Goal: Task Accomplishment & Management: Use online tool/utility

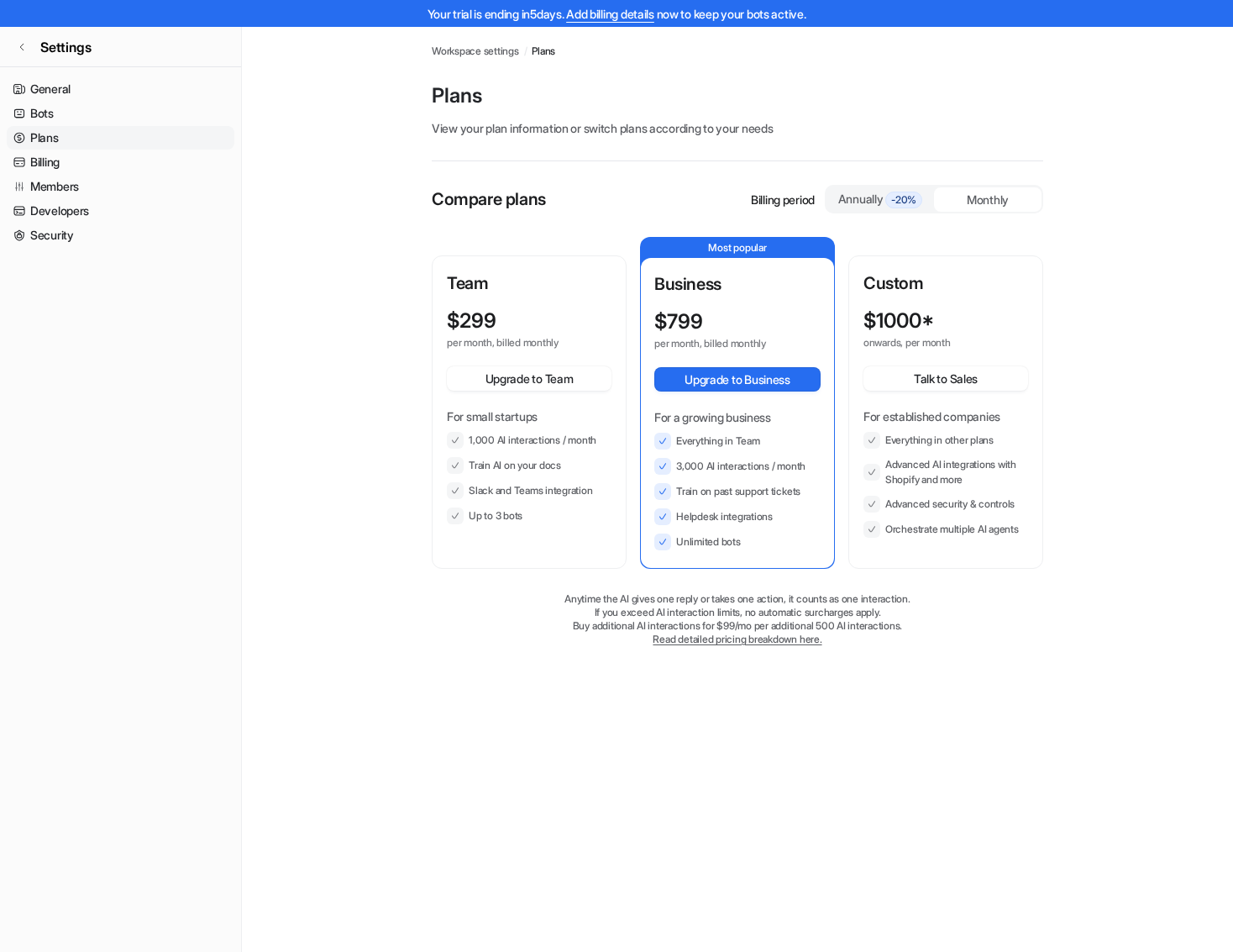
drag, startPoint x: 675, startPoint y: 493, endPoint x: 810, endPoint y: 490, distance: 135.0
click at [810, 490] on li "Train on past support tickets" at bounding box center [737, 491] width 166 height 17
click at [807, 491] on li "Train on past support tickets" at bounding box center [737, 491] width 166 height 17
drag, startPoint x: 469, startPoint y: 461, endPoint x: 566, endPoint y: 462, distance: 97.0
click at [566, 462] on li "Train AI on your docs" at bounding box center [529, 465] width 164 height 17
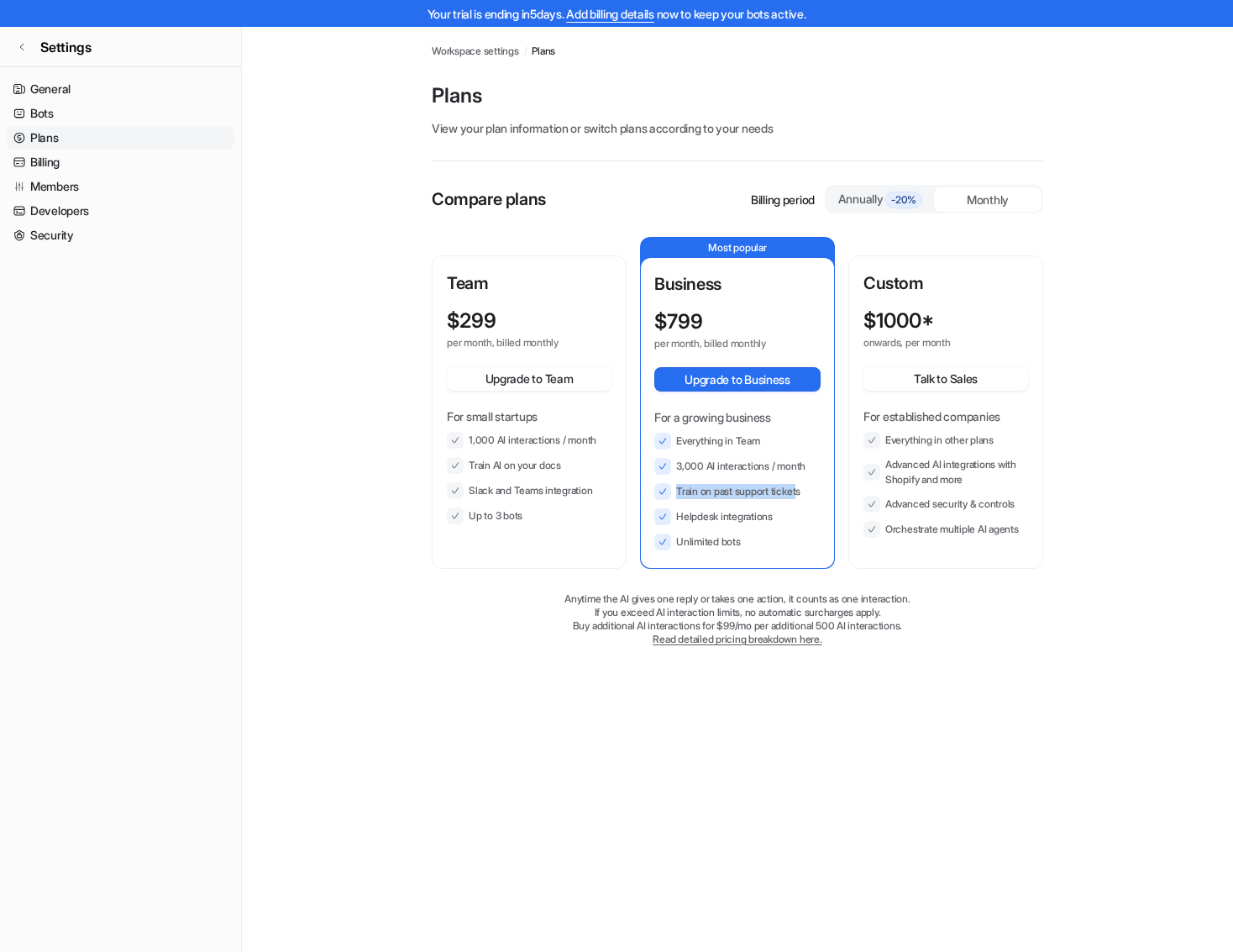
drag, startPoint x: 676, startPoint y: 487, endPoint x: 772, endPoint y: 498, distance: 96.6
click at [800, 490] on li "Train on past support tickets" at bounding box center [737, 491] width 166 height 17
click at [330, 766] on div "Plans Workspace settings / Plans Plans View your plan information or switch pla…" at bounding box center [616, 503] width 1233 height 952
click at [895, 186] on div "Annually -20%" at bounding box center [880, 199] width 107 height 25
click at [979, 197] on div "Monthly" at bounding box center [987, 199] width 107 height 24
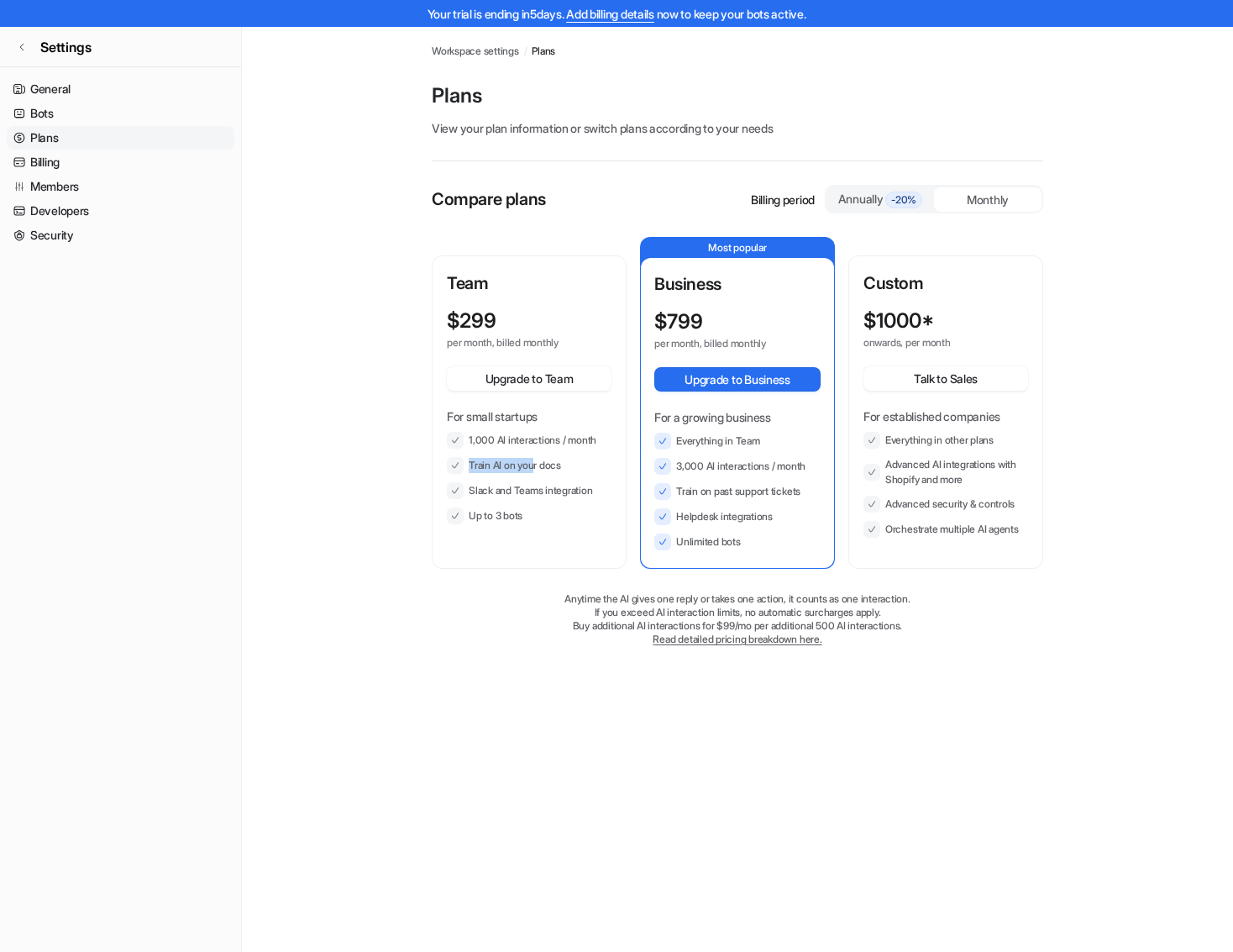
drag, startPoint x: 540, startPoint y: 465, endPoint x: 576, endPoint y: 465, distance: 36.0
click at [576, 465] on li "Train AI on your docs" at bounding box center [529, 465] width 164 height 17
click at [570, 465] on li "Train AI on your docs" at bounding box center [529, 465] width 164 height 17
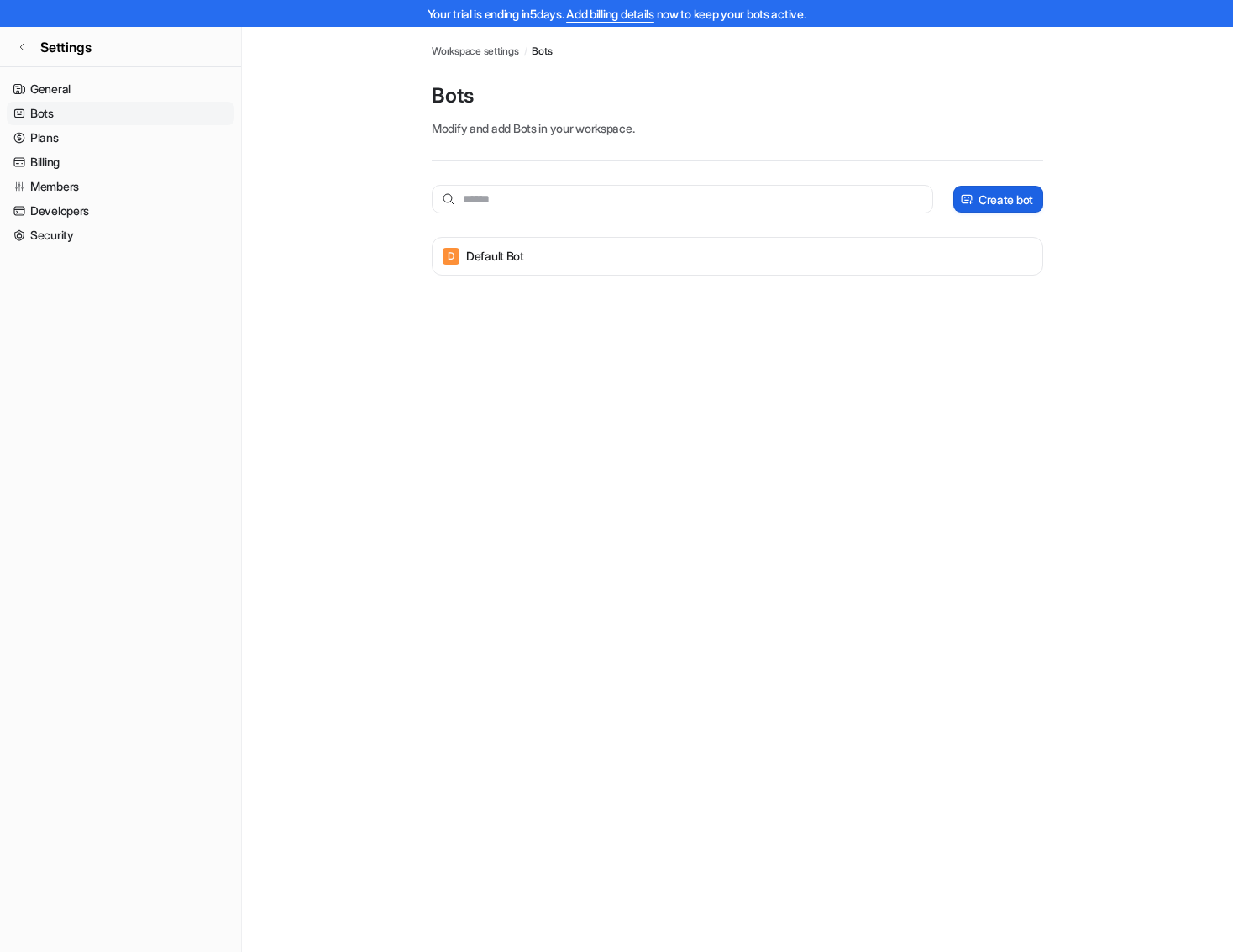
click at [974, 201] on button "Create bot" at bounding box center [998, 200] width 90 height 27
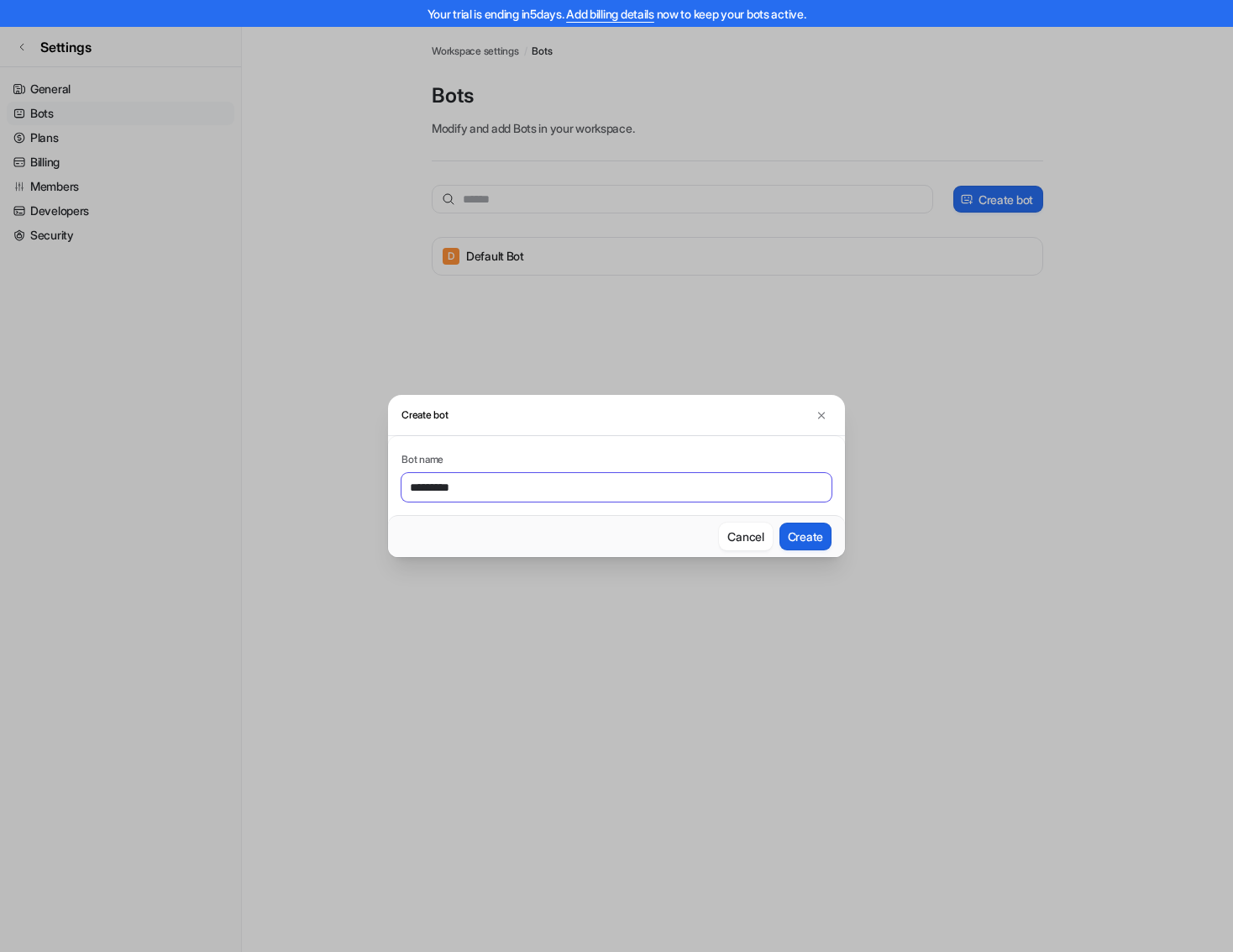
type input "********"
click at [802, 528] on button "Create" at bounding box center [806, 536] width 52 height 28
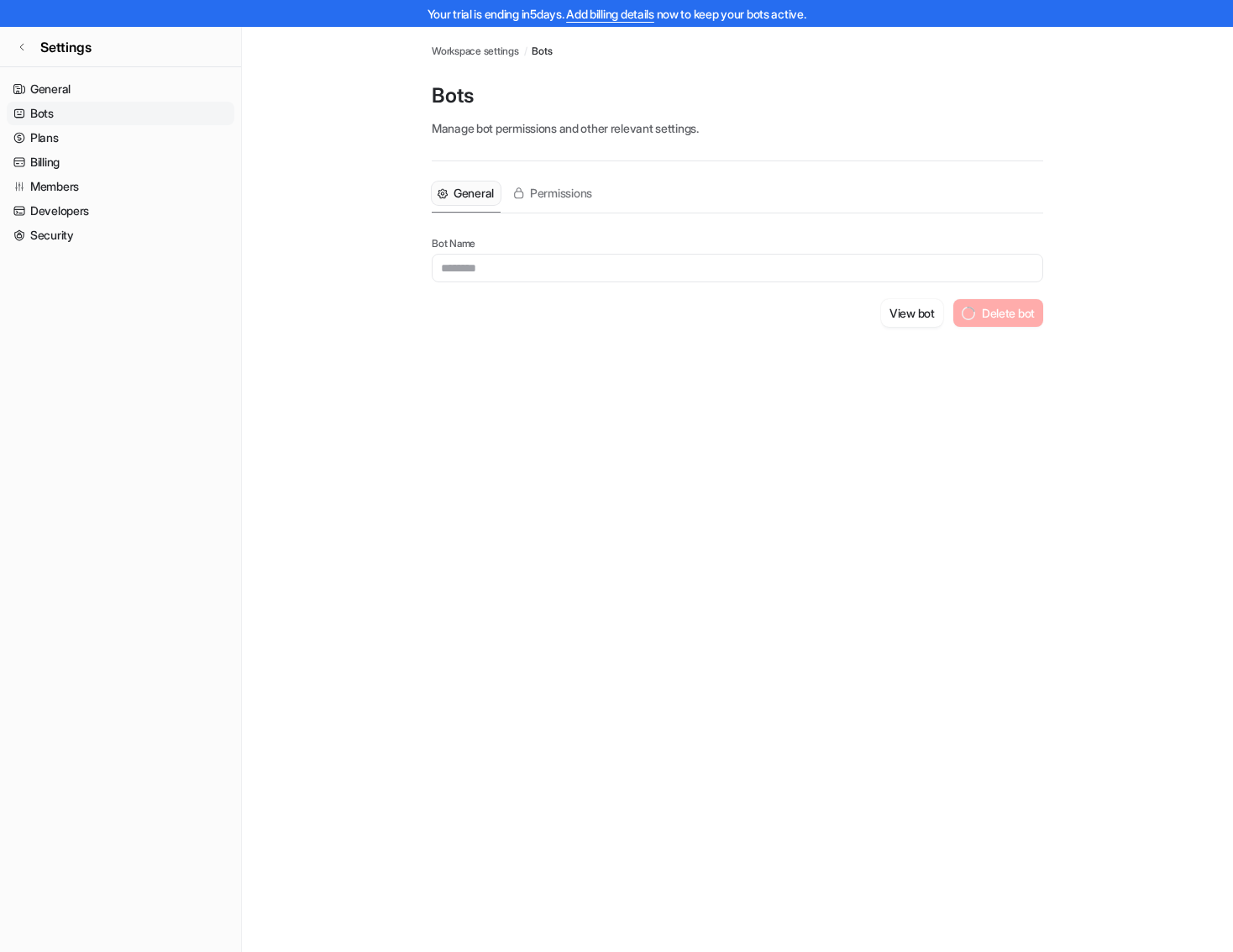
type input "********"
click at [557, 182] on button "Permissions" at bounding box center [553, 193] width 91 height 23
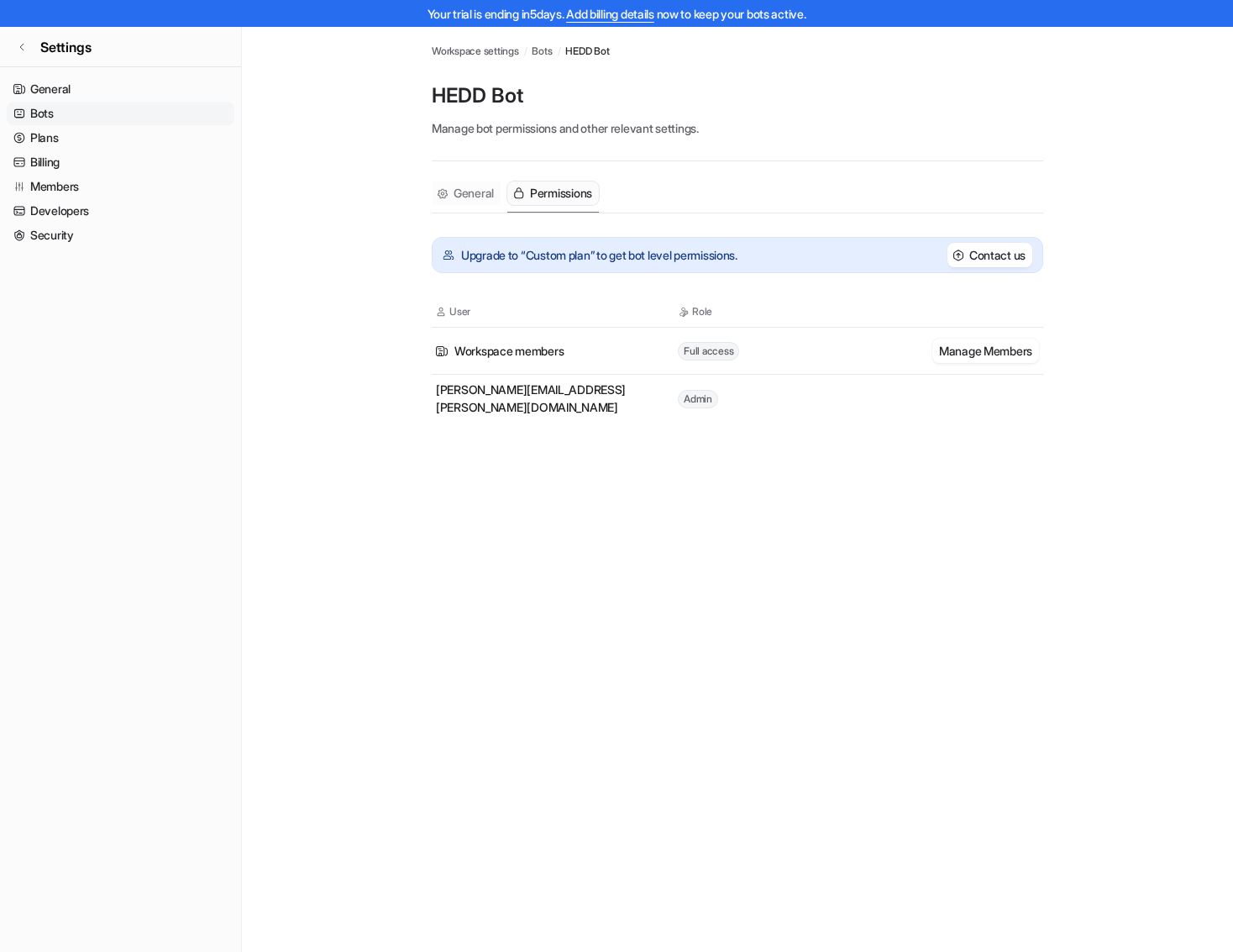
scroll to position [14, 0]
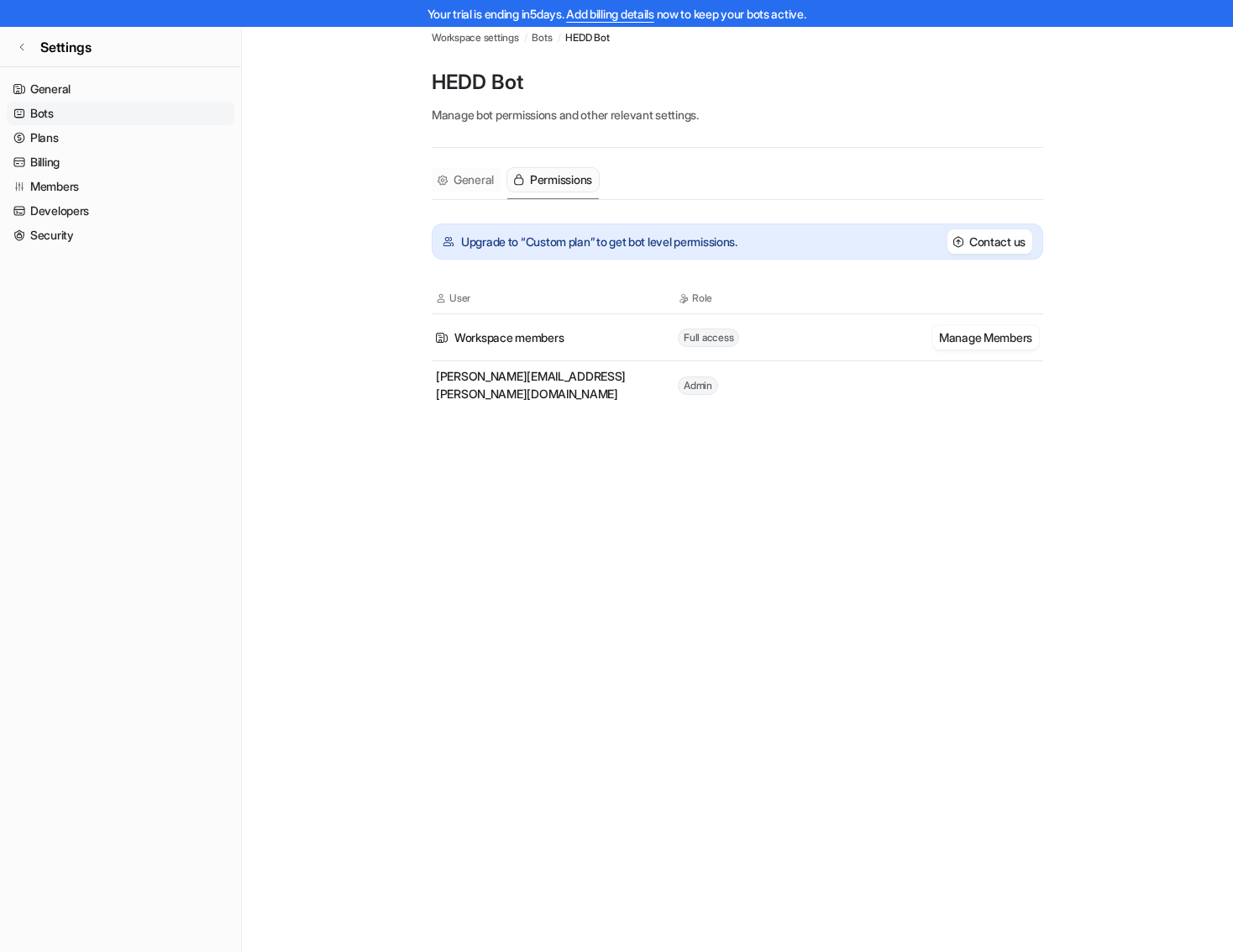
click at [456, 191] on div "General" at bounding box center [466, 182] width 69 height 30
click at [478, 171] on span "General" at bounding box center [473, 179] width 41 height 17
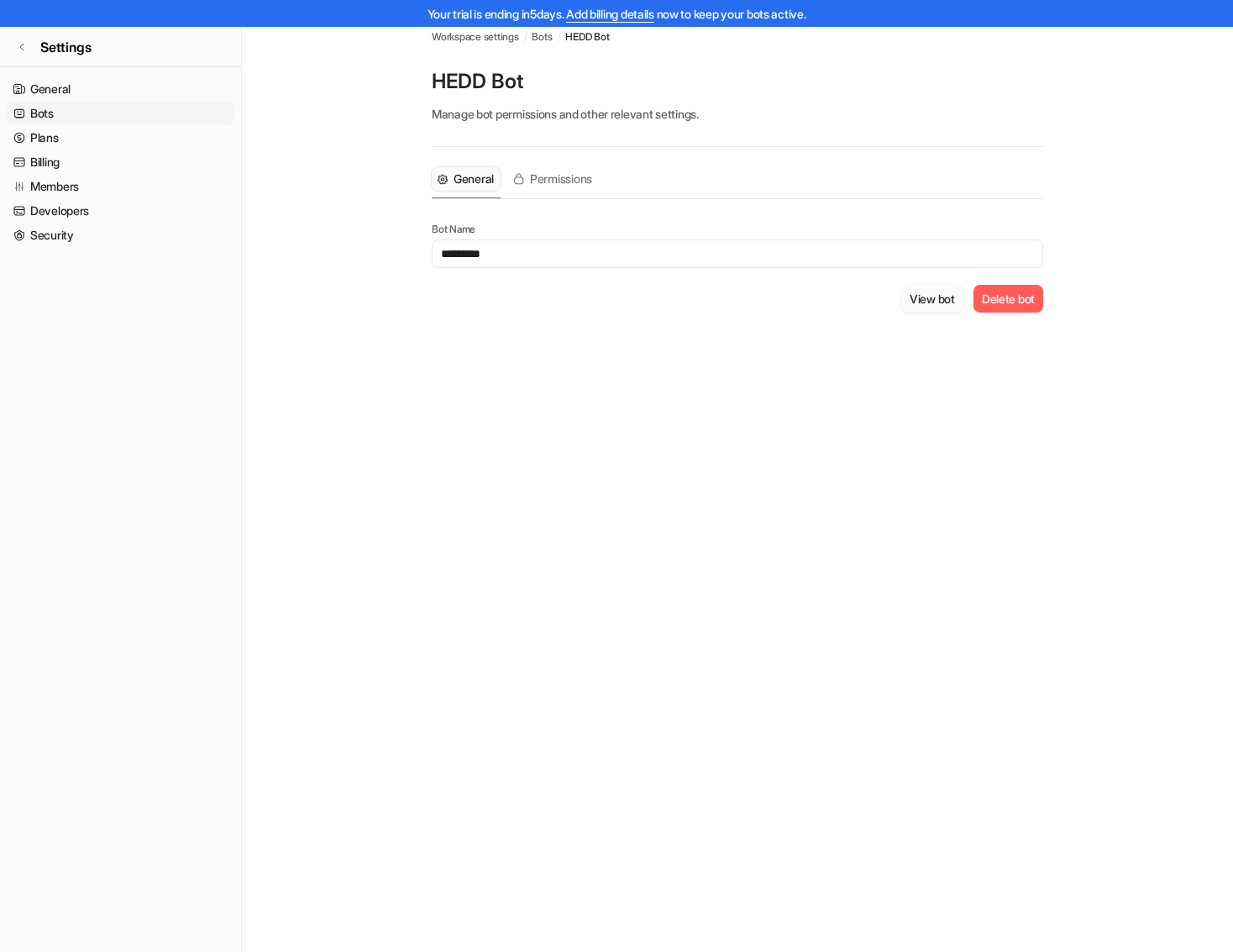
click at [912, 311] on button "View bot" at bounding box center [932, 298] width 62 height 28
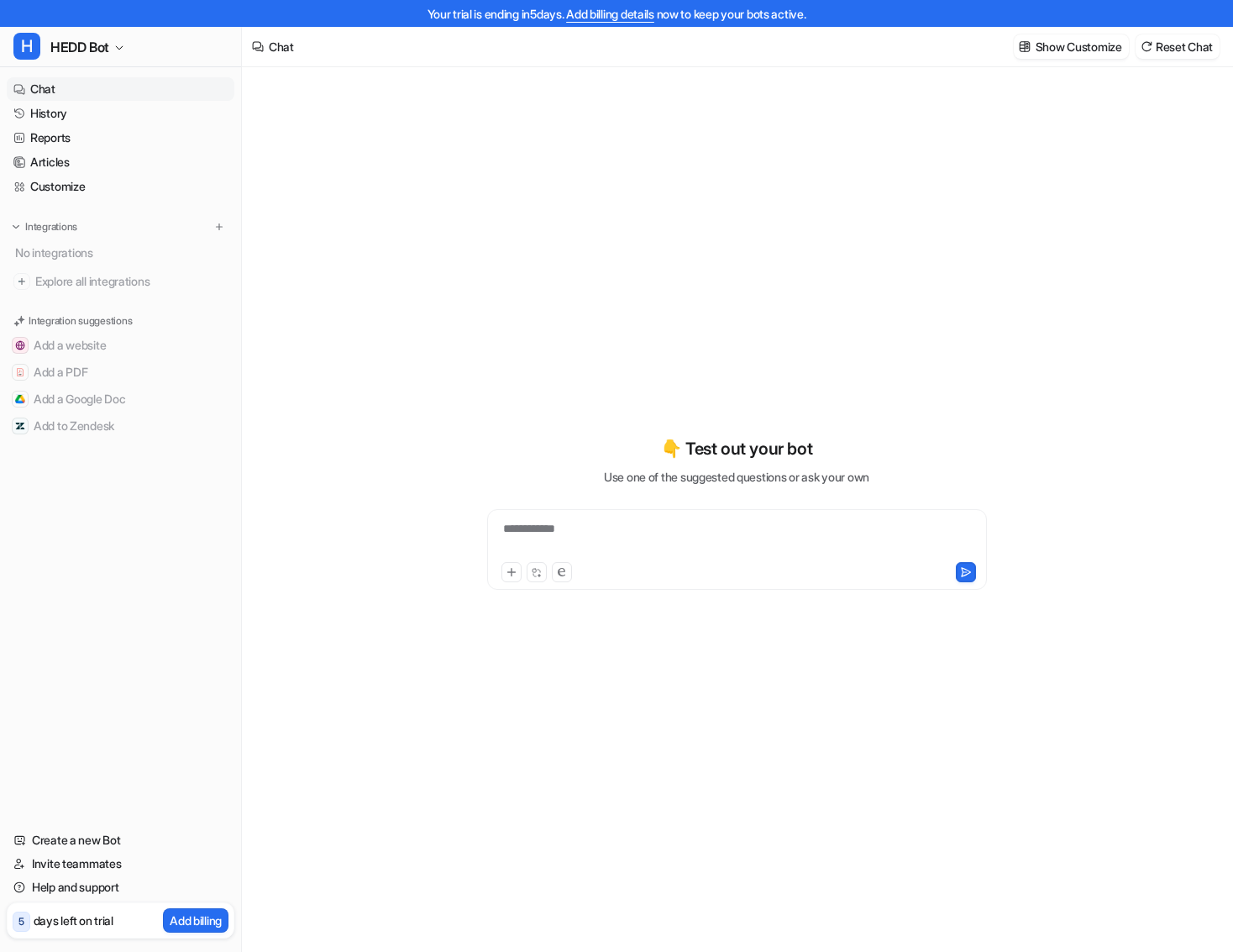
type textarea "**********"
